Goal: Use online tool/utility: Utilize a website feature to perform a specific function

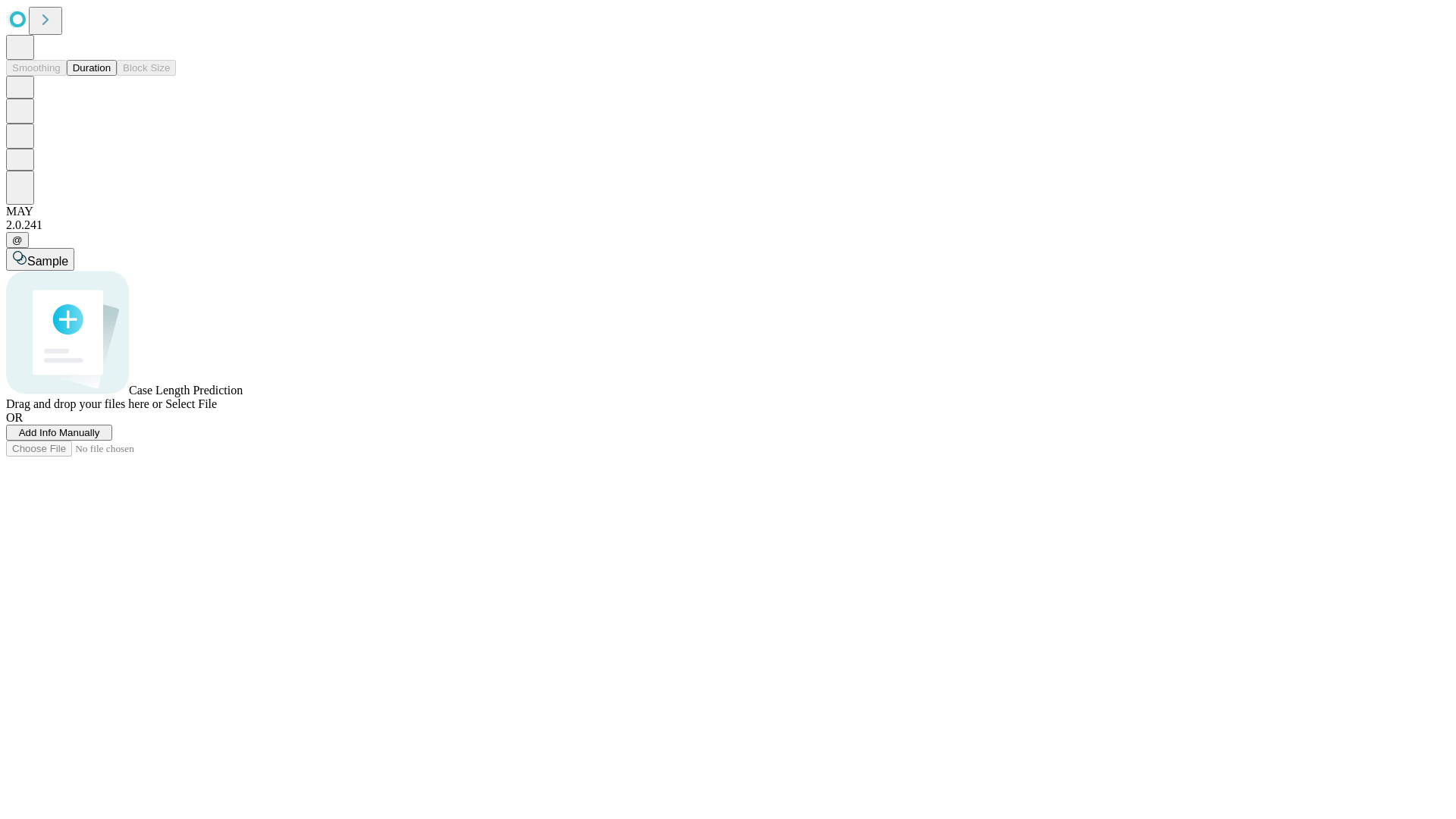
click at [111, 76] on button "Duration" at bounding box center [91, 67] width 50 height 16
click at [217, 411] on span "Select File" at bounding box center [191, 404] width 52 height 13
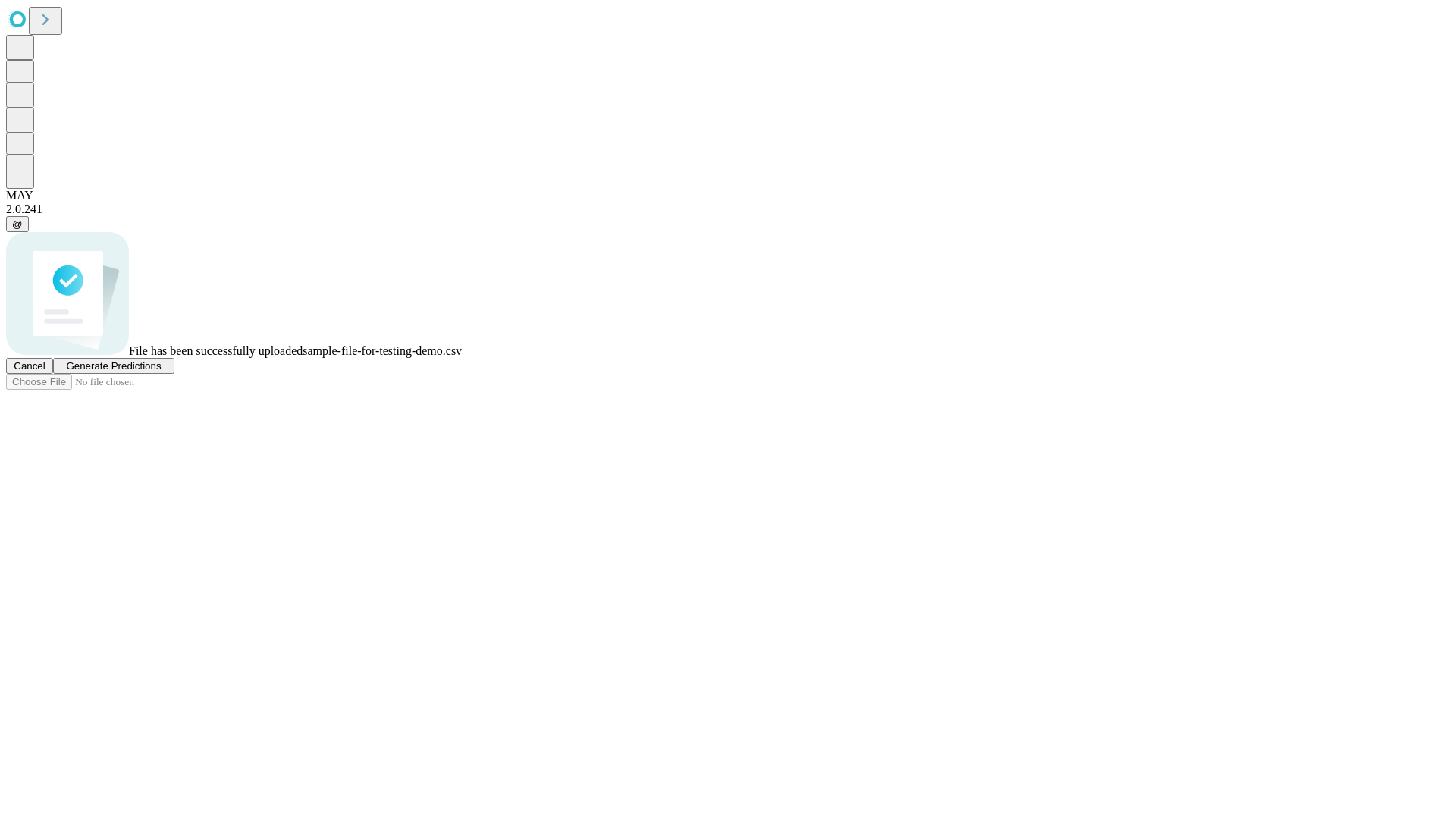
click at [161, 372] on span "Generate Predictions" at bounding box center [113, 366] width 95 height 12
